Goal: Information Seeking & Learning: Check status

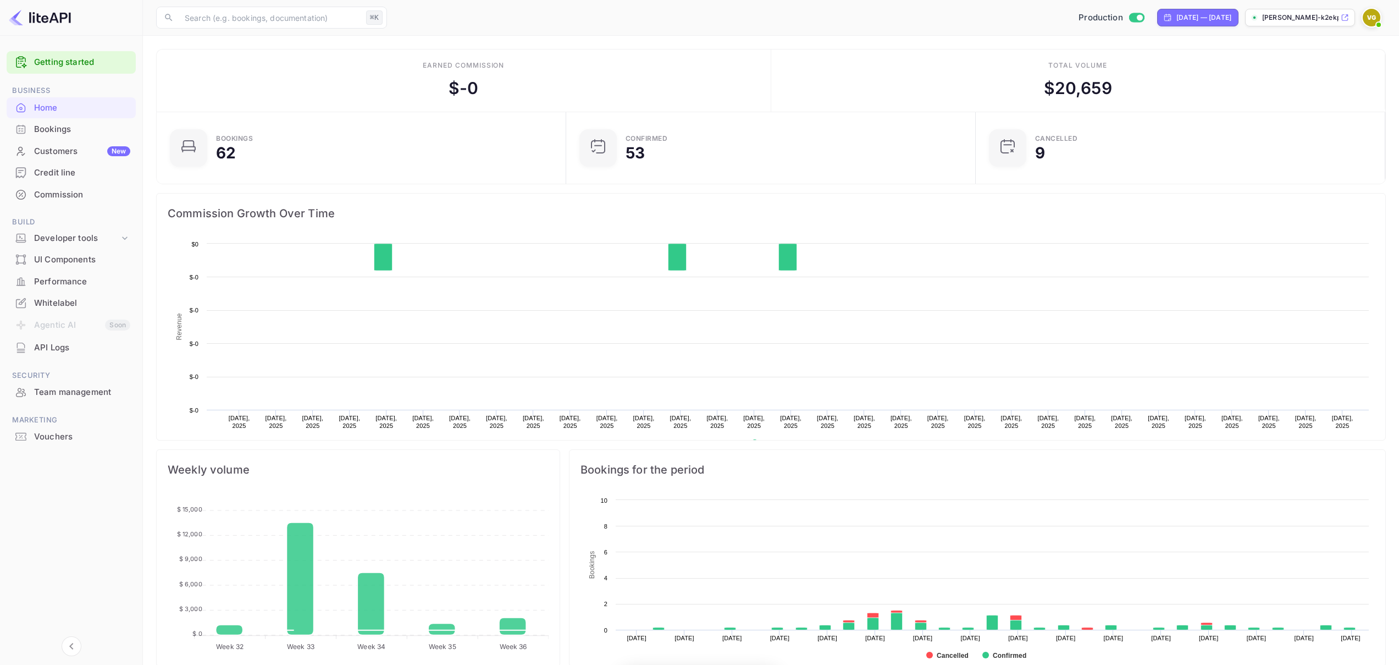
scroll to position [170, 395]
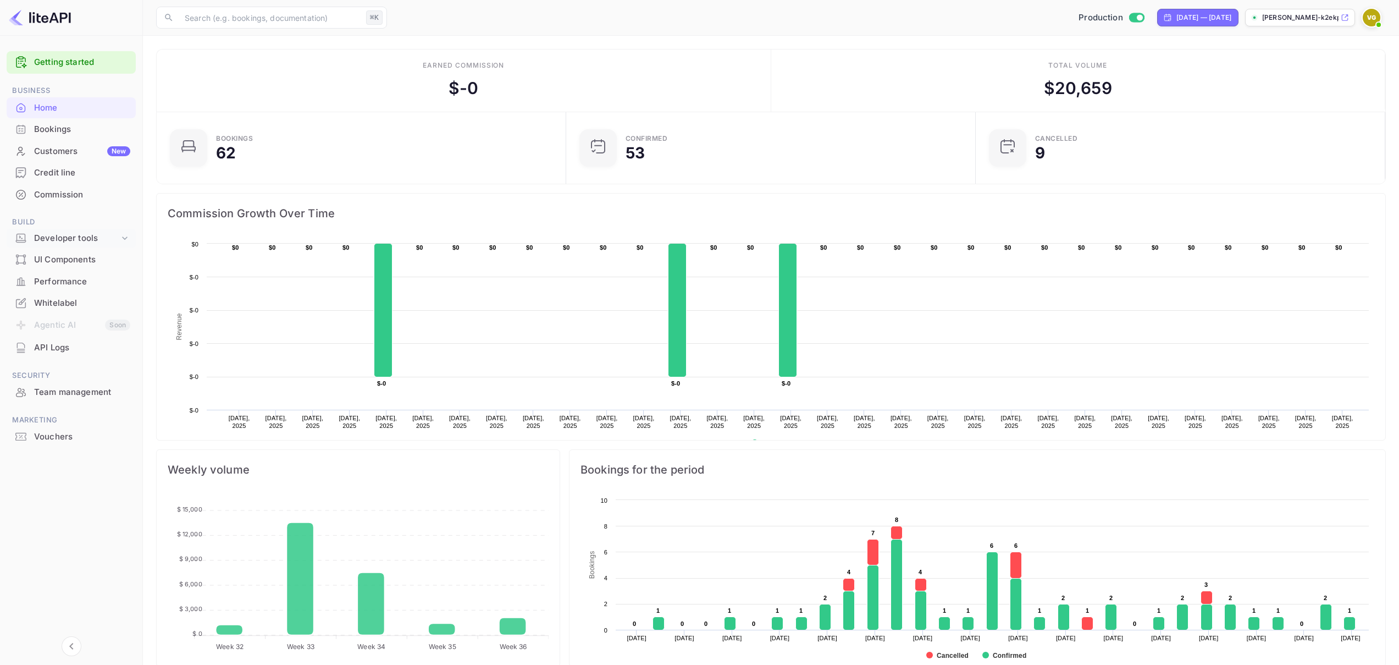
click at [109, 243] on div "Developer tools" at bounding box center [76, 238] width 85 height 13
click at [90, 345] on div "Performance" at bounding box center [82, 350] width 96 height 13
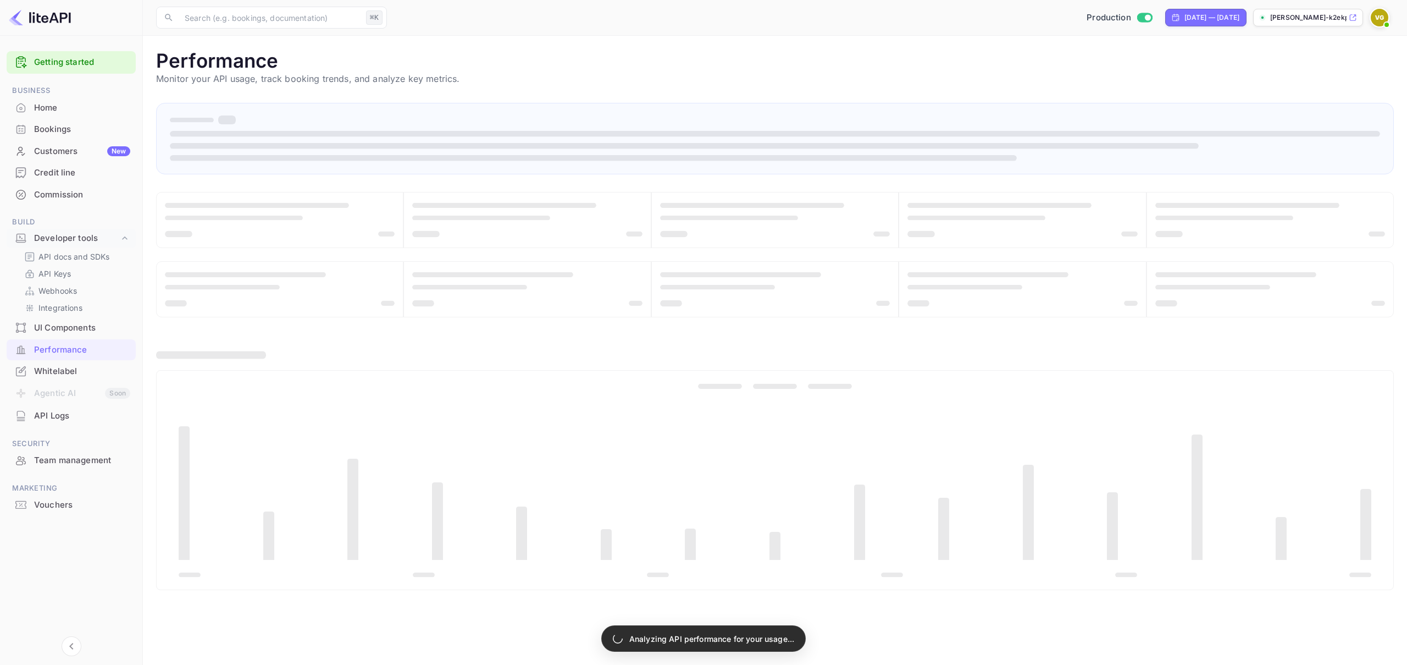
click at [85, 411] on div "API Logs" at bounding box center [82, 416] width 96 height 13
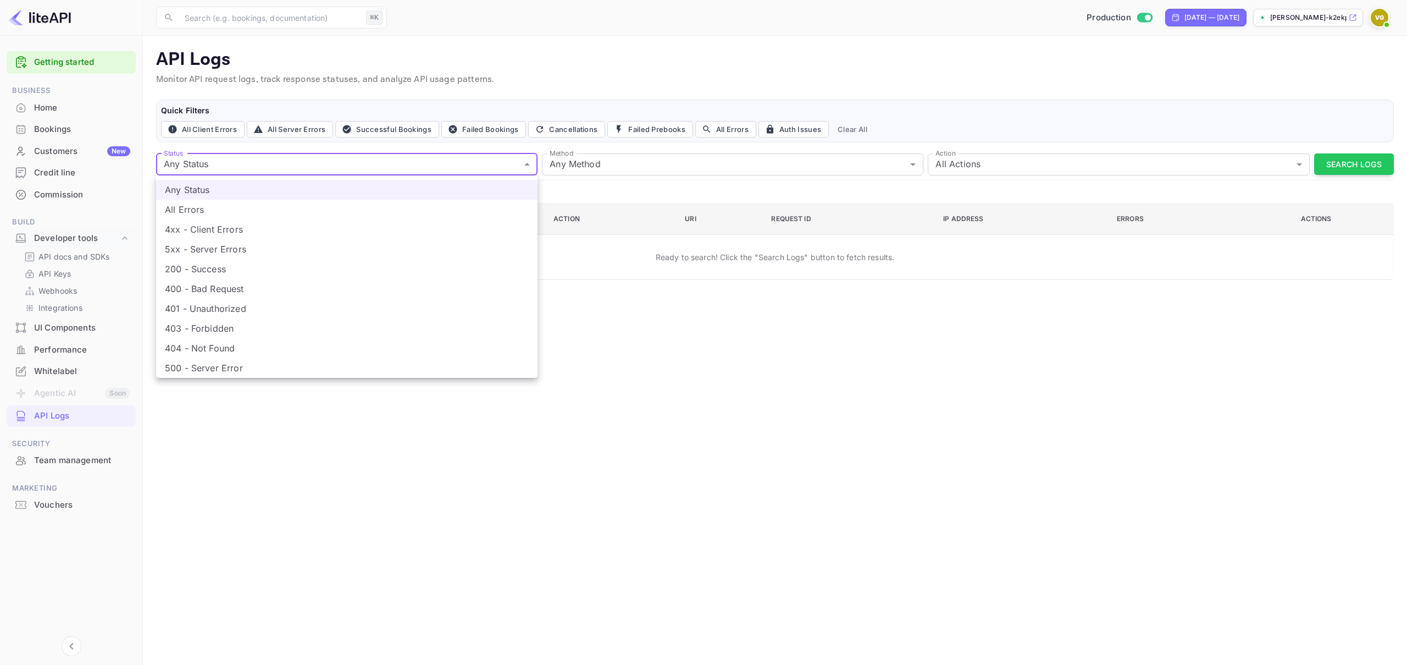
click at [405, 164] on body "Getting started Business Home Bookings Customers New Credit line Commission Bui…" at bounding box center [703, 332] width 1407 height 665
click at [683, 275] on div at bounding box center [703, 332] width 1407 height 665
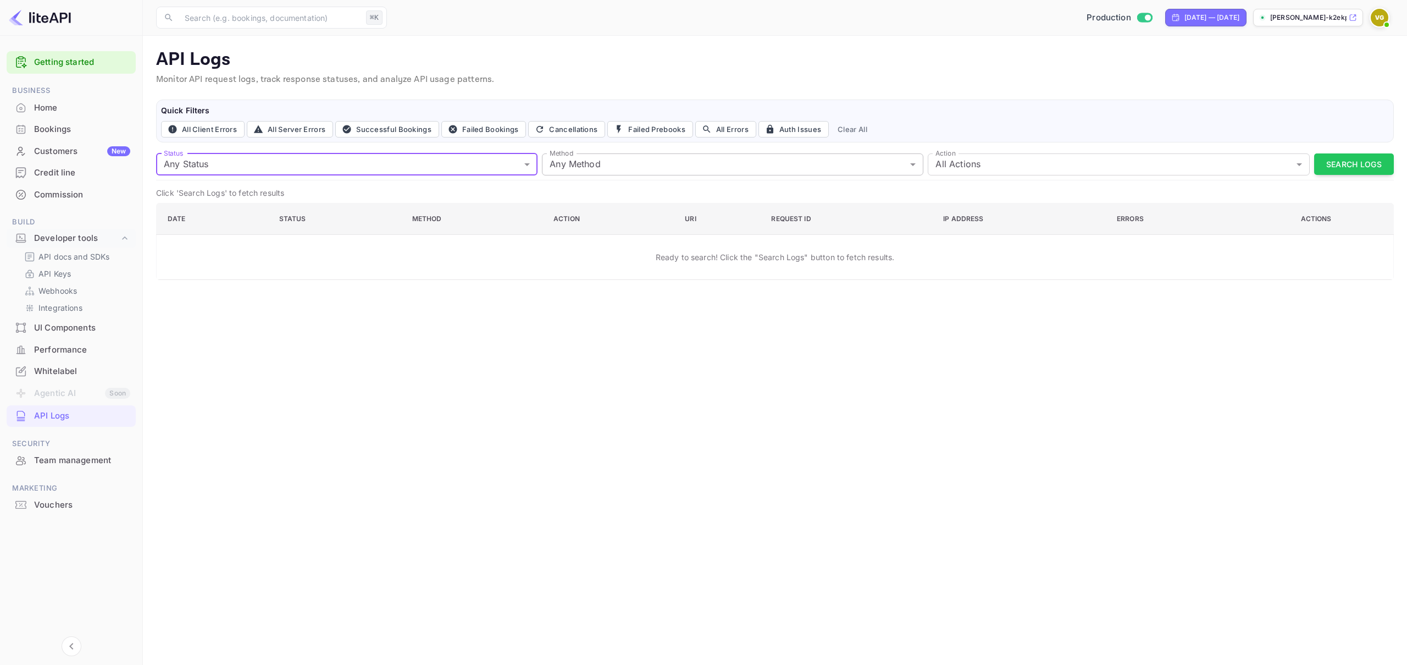
click at [714, 158] on body "Getting started Business Home Bookings Customers New Credit line Commission Bui…" at bounding box center [703, 332] width 1407 height 665
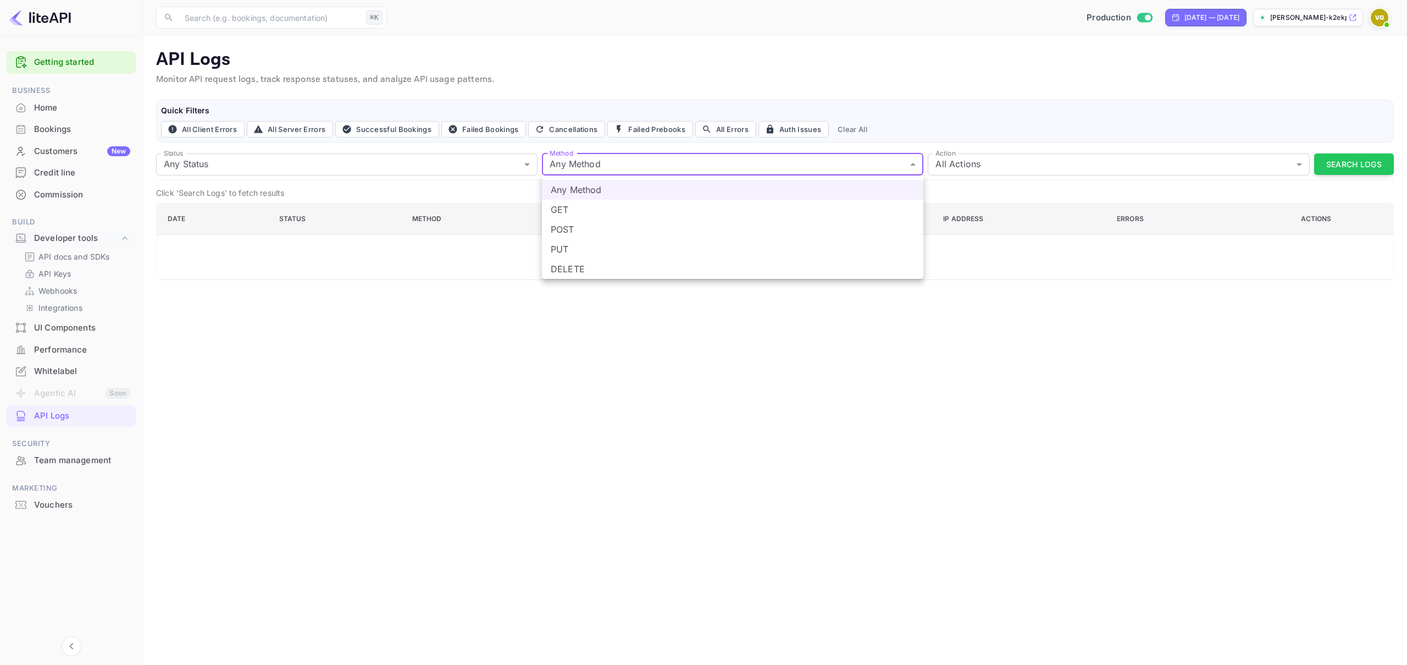
click at [975, 159] on div at bounding box center [703, 332] width 1407 height 665
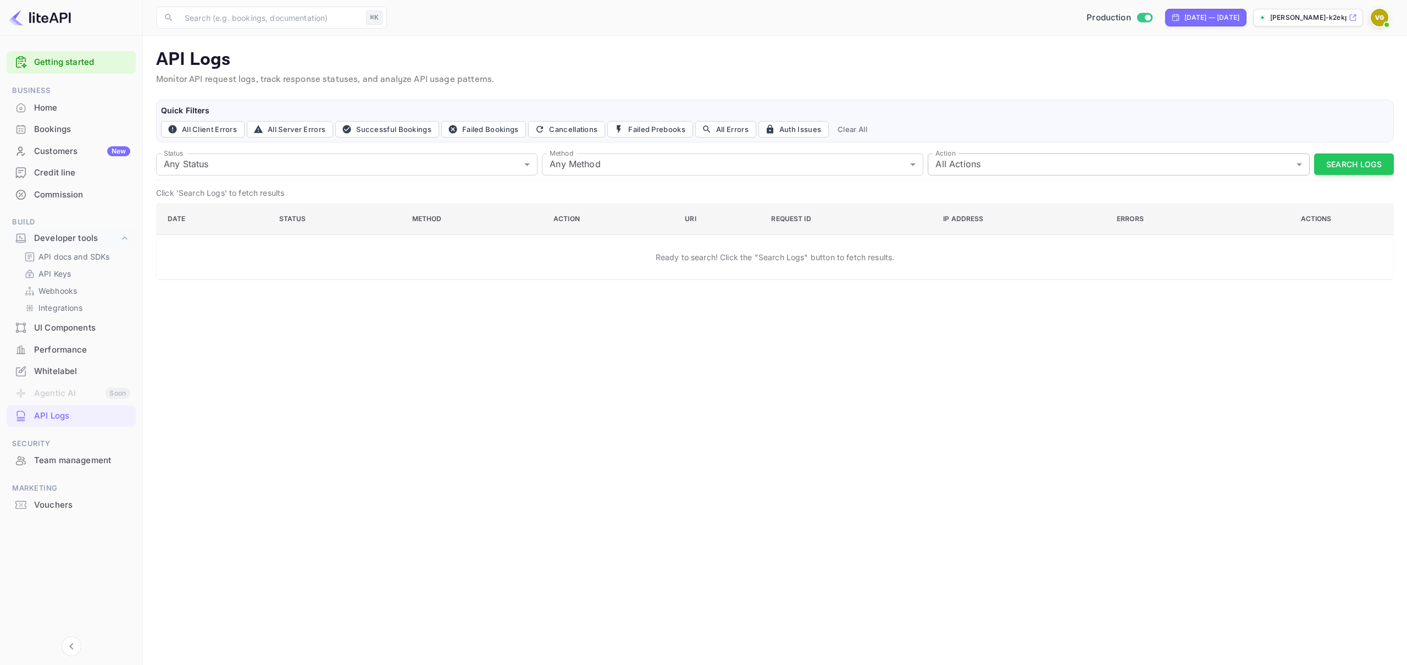
click at [954, 168] on body "Getting started Business Home Bookings Customers New Credit line Commission Bui…" at bounding box center [703, 332] width 1407 height 665
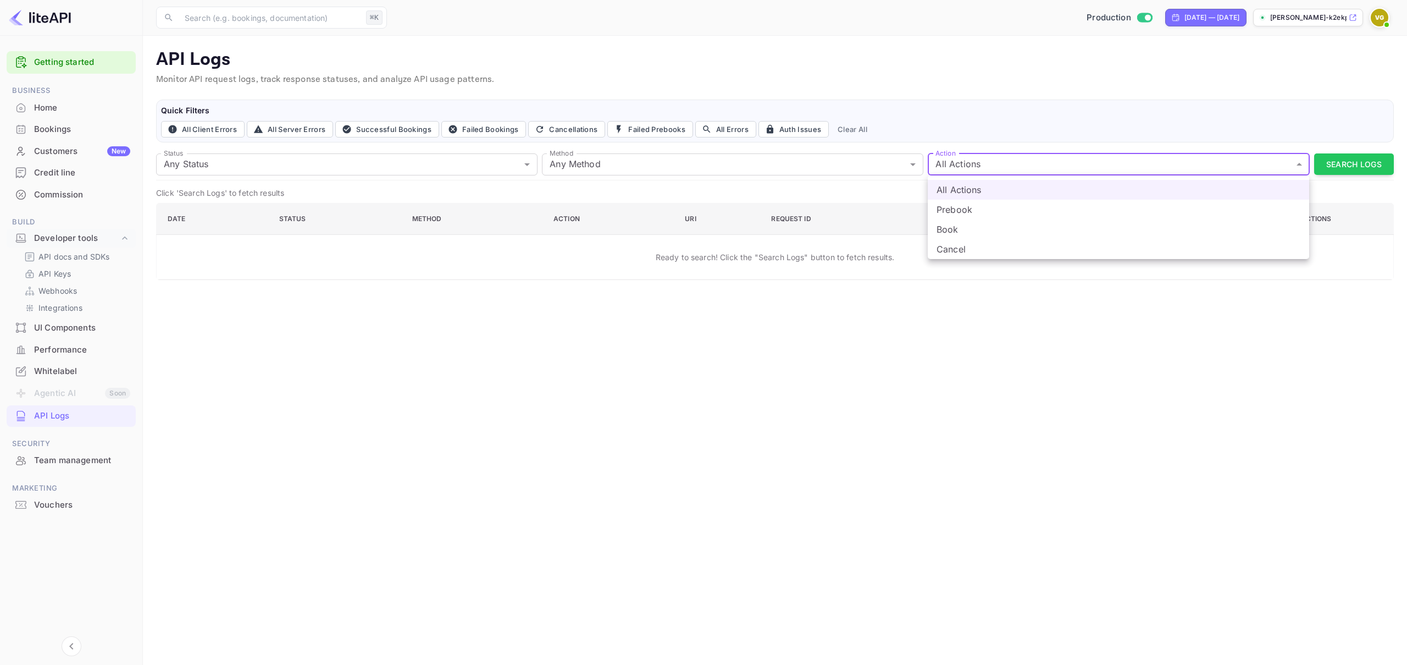
click at [974, 211] on li "Prebook" at bounding box center [1118, 210] width 381 height 20
type input "prebook"
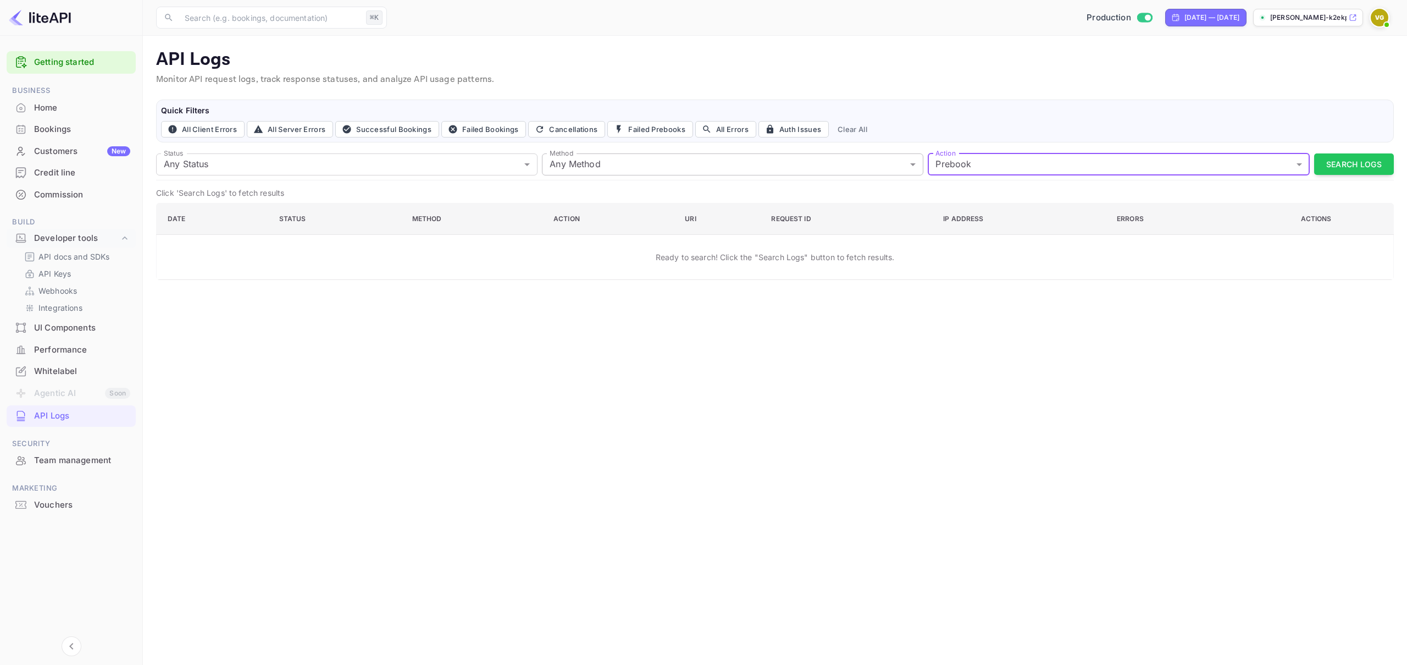
click at [748, 169] on body "Getting started Business Home Bookings Customers New Credit line Commission Bui…" at bounding box center [703, 332] width 1407 height 665
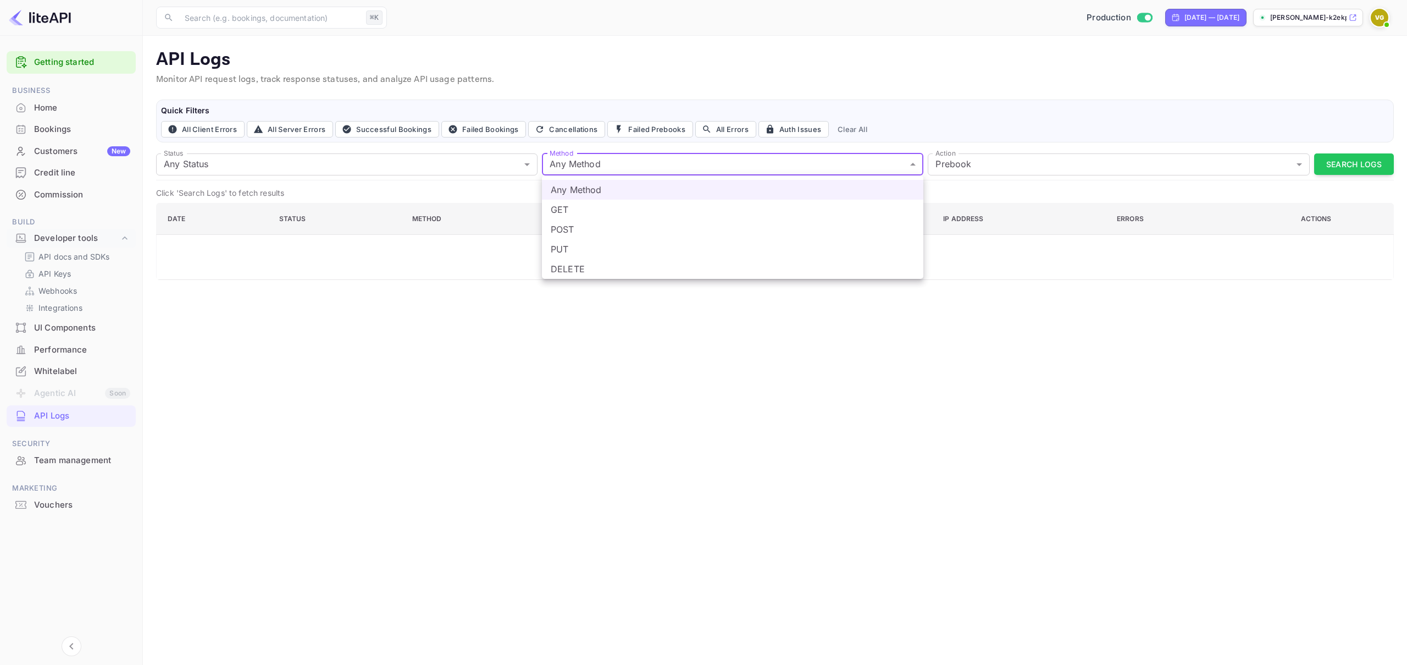
click at [555, 230] on li "POST" at bounding box center [732, 229] width 381 height 20
type input "post"
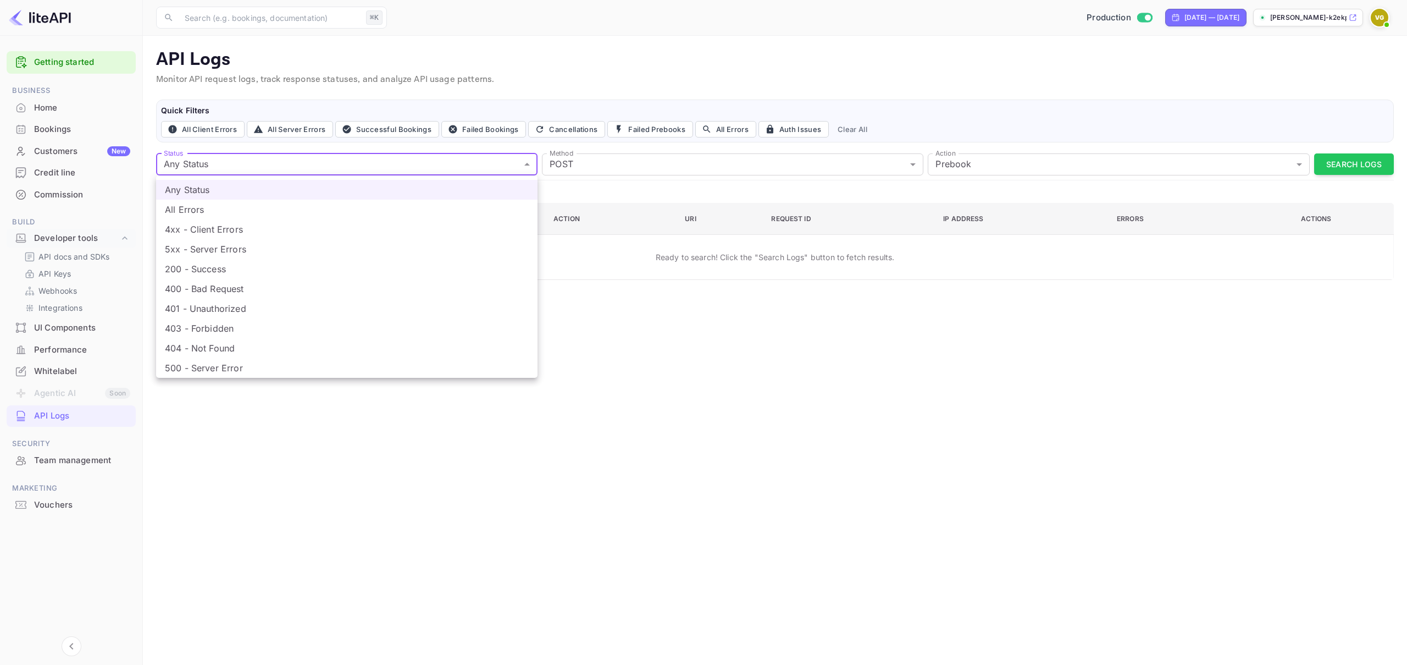
click at [406, 162] on body "Getting started Business Home Bookings Customers New Credit line Commission Bui…" at bounding box center [703, 332] width 1407 height 665
click at [1343, 158] on div at bounding box center [703, 332] width 1407 height 665
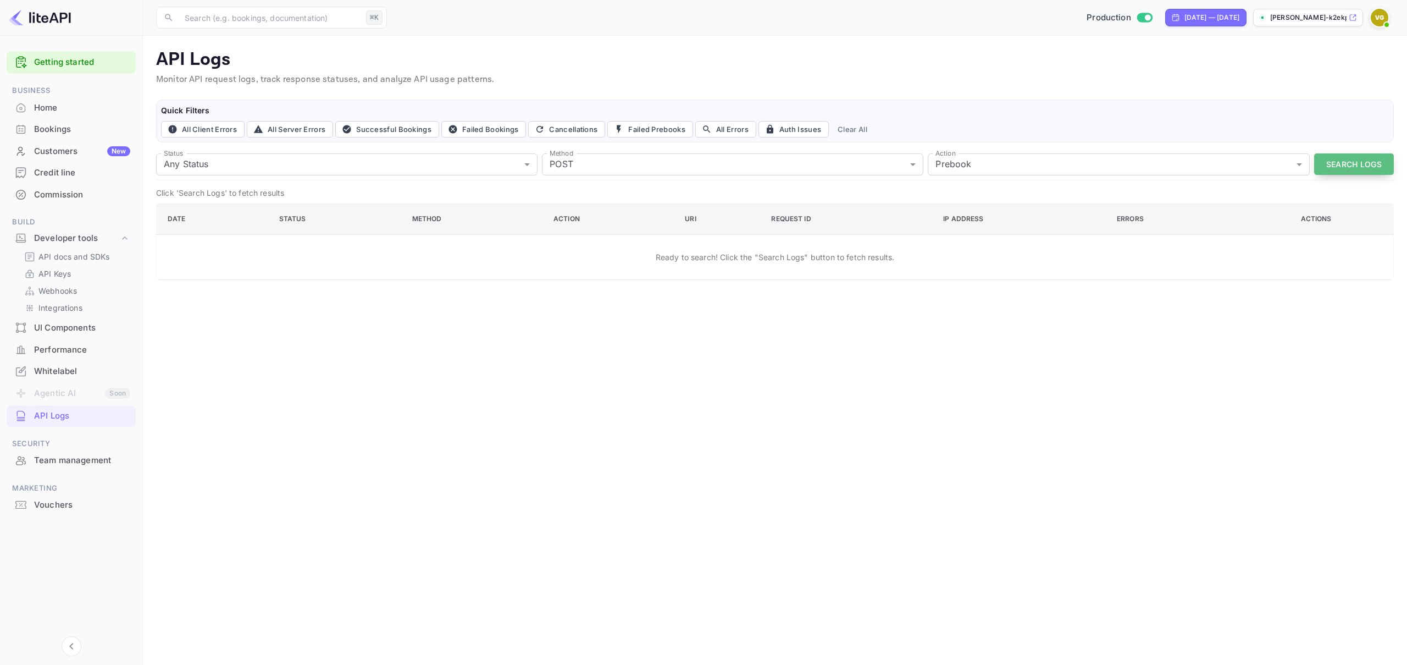
click at [1341, 168] on button "Search Logs" at bounding box center [1354, 163] width 80 height 21
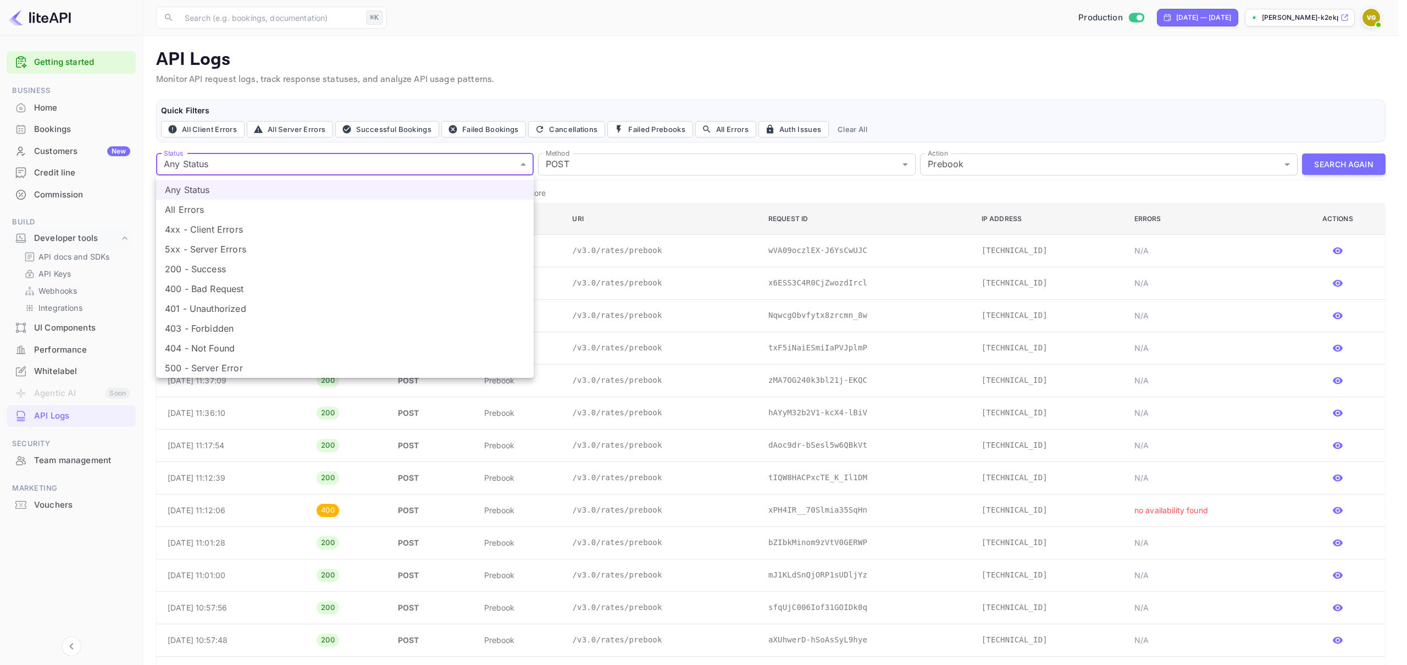
click at [274, 236] on li "4xx - Client Errors" at bounding box center [345, 229] width 378 height 20
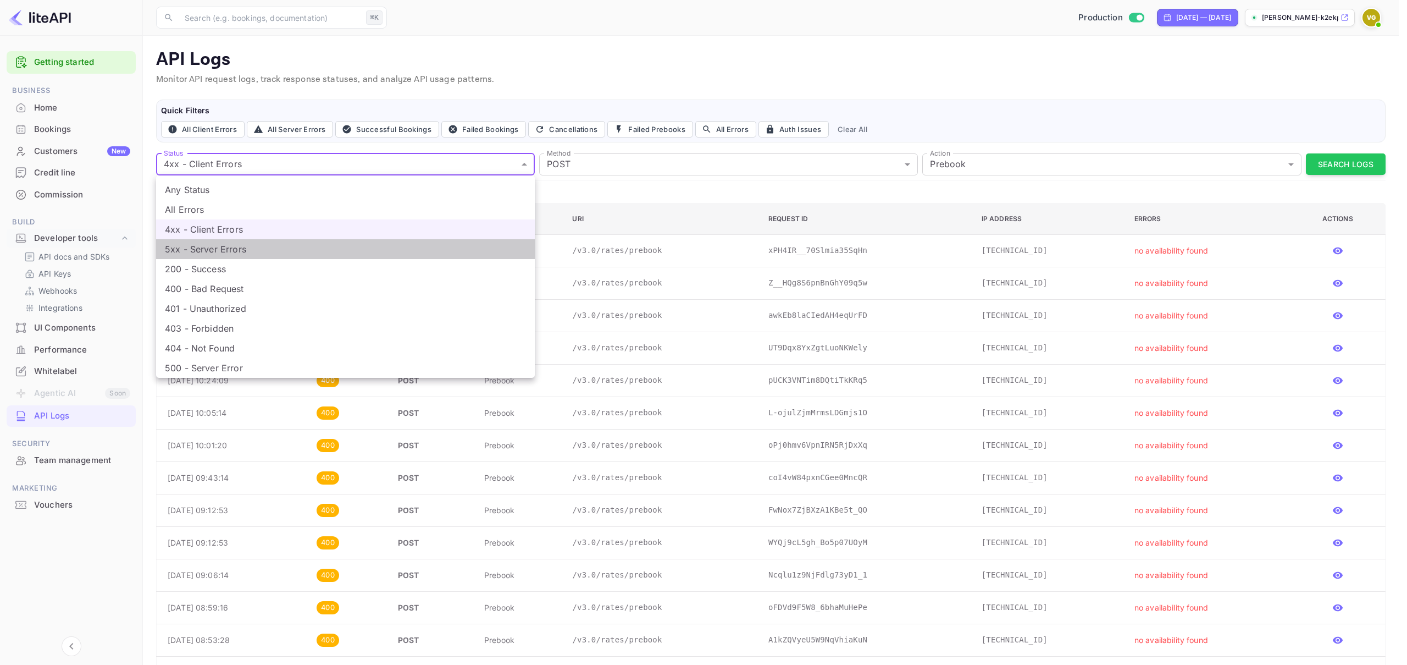
click at [322, 251] on li "5xx - Server Errors" at bounding box center [345, 249] width 379 height 20
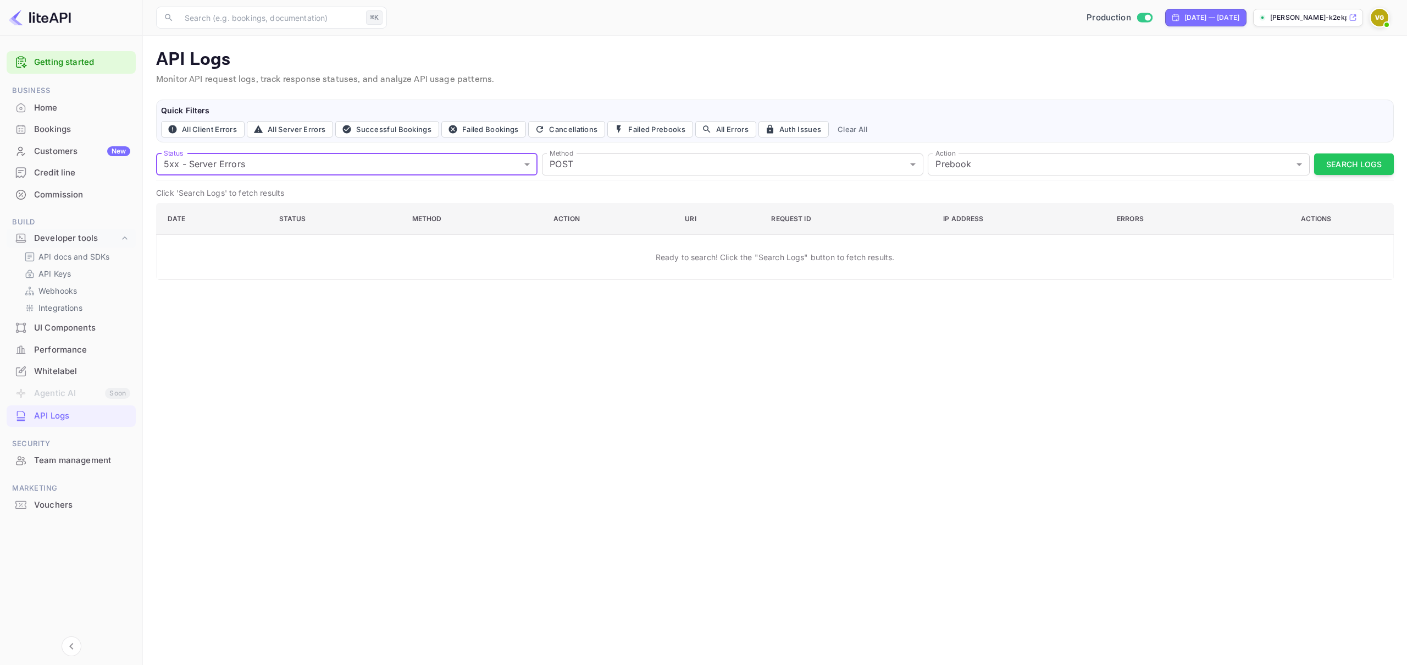
click at [416, 169] on body "Getting started Business Home Bookings Customers New Credit line Commission Bui…" at bounding box center [703, 332] width 1407 height 665
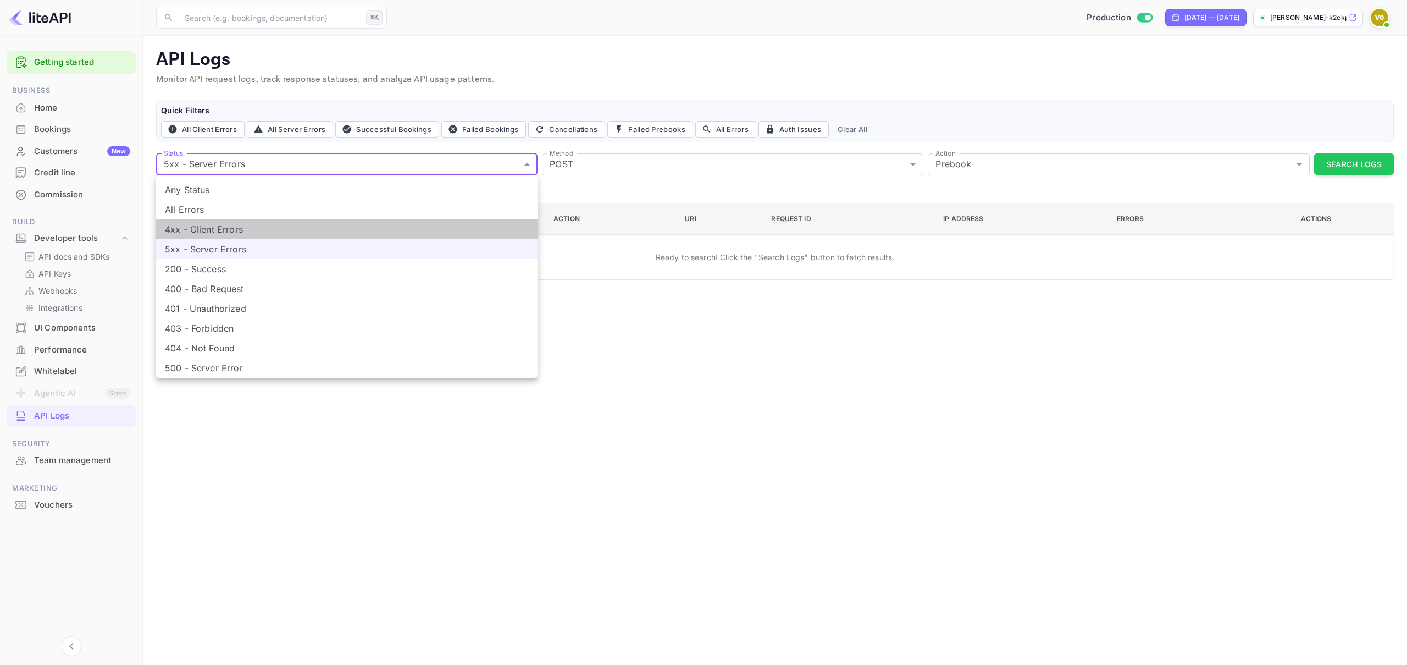
click at [349, 226] on li "4xx - Client Errors" at bounding box center [346, 229] width 381 height 20
type input "4xx"
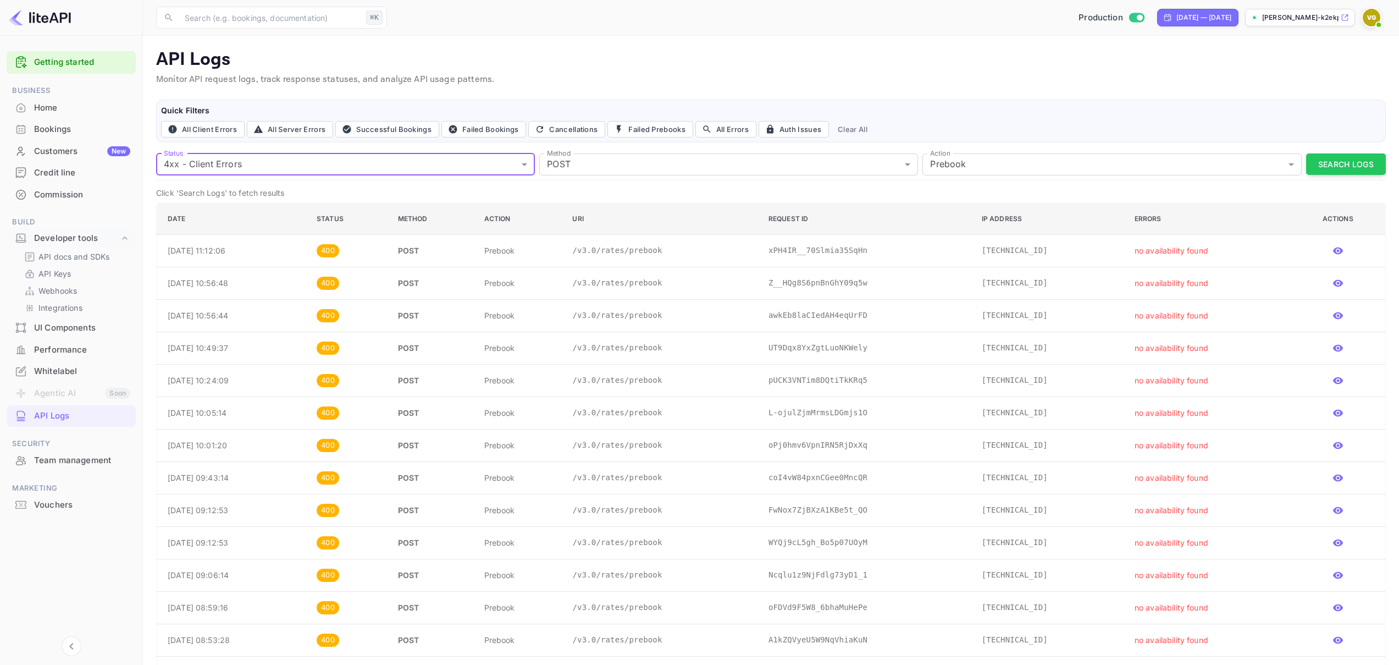
click at [840, 285] on p "Z__HQg8S6pnBnGhY09q5w" at bounding box center [866, 283] width 196 height 12
click at [664, 64] on p "API Logs" at bounding box center [771, 60] width 1230 height 22
